Goal: Task Accomplishment & Management: Manage account settings

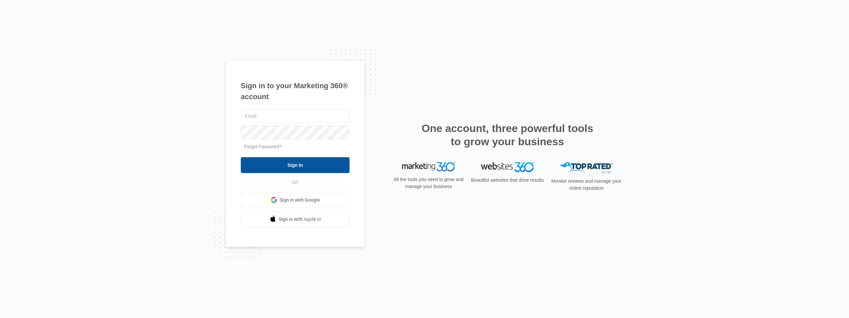
type input "[EMAIL_ADDRESS][DOMAIN_NAME]"
click at [308, 163] on input "Sign In" at bounding box center [295, 165] width 109 height 16
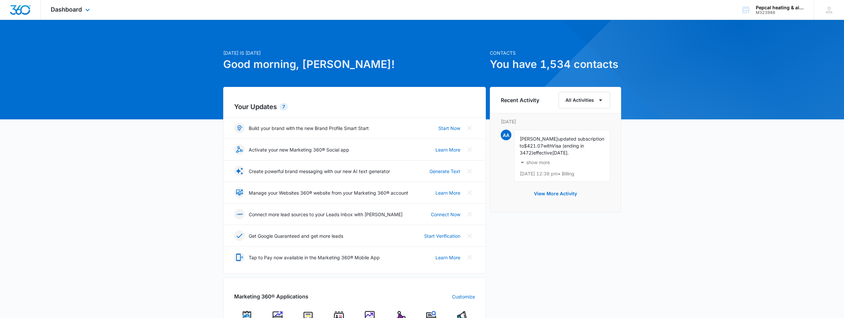
click at [69, 6] on div "Dashboard Apps Reputation Websites Forms CRM Email Social POS Content Ads Intel…" at bounding box center [71, 10] width 61 height 20
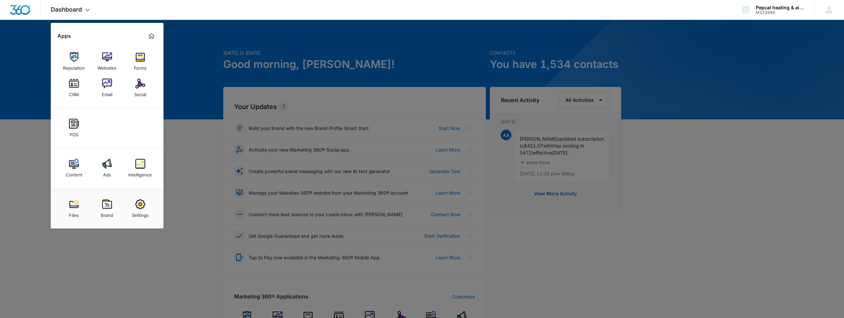
click at [69, 6] on div "Dashboard Apps Reputation Websites Forms CRM Email Social POS Content Ads Intel…" at bounding box center [71, 10] width 61 height 20
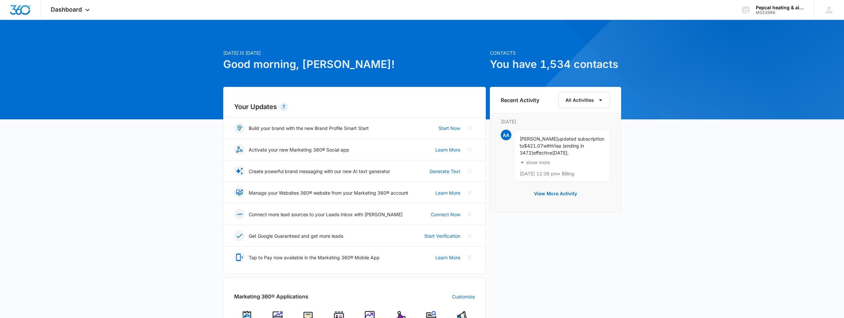
click at [539, 164] on p "show more" at bounding box center [538, 162] width 24 height 5
